Goal: Find specific page/section: Find specific page/section

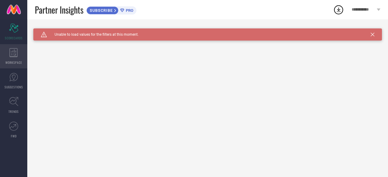
click at [10, 52] on icon at bounding box center [13, 52] width 8 height 9
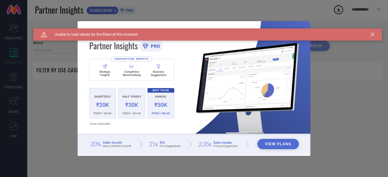
type input "1 STOP FASHION"
type input "All"
